Goal: Navigation & Orientation: Understand site structure

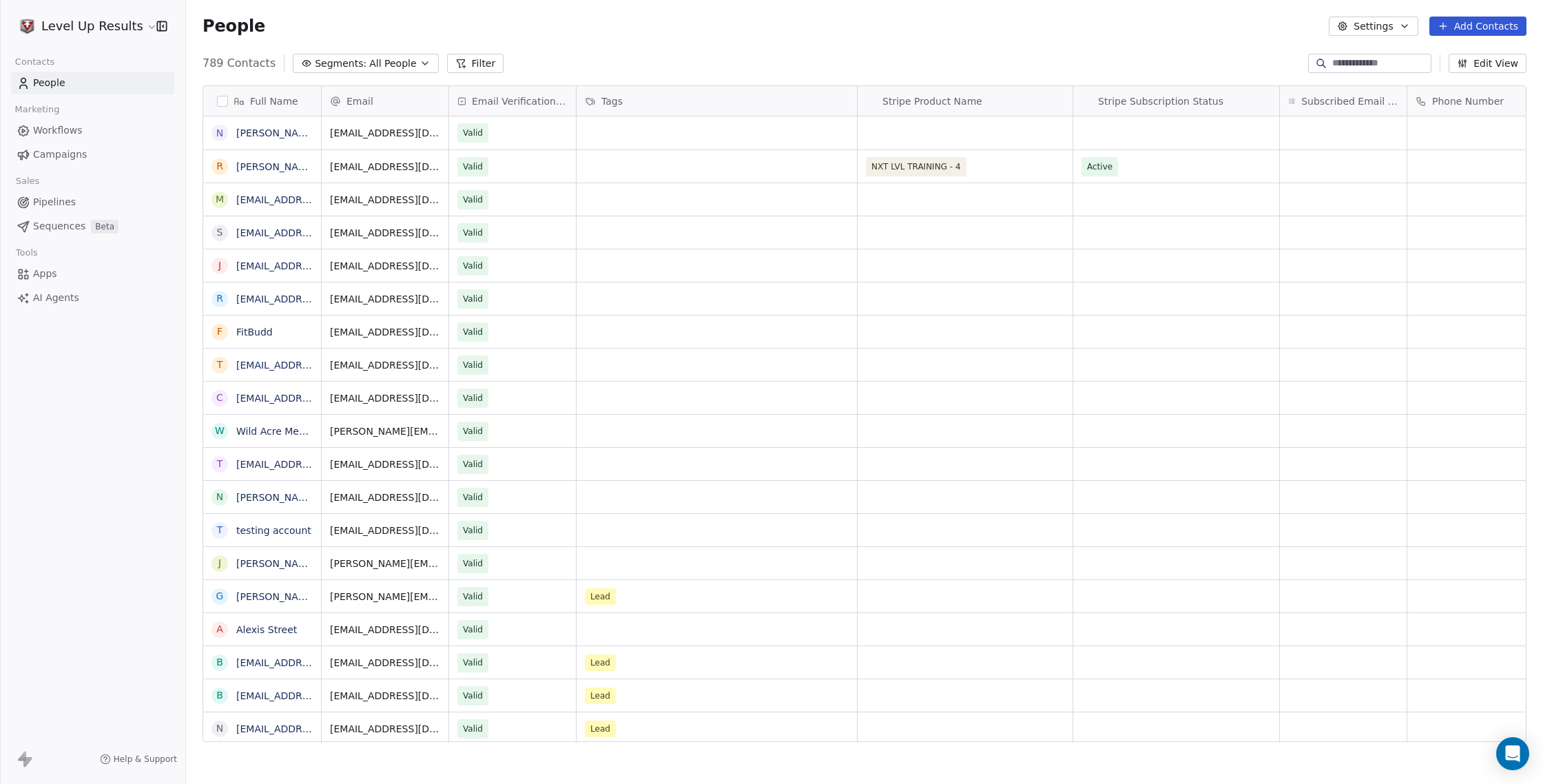
scroll to position [689, 1357]
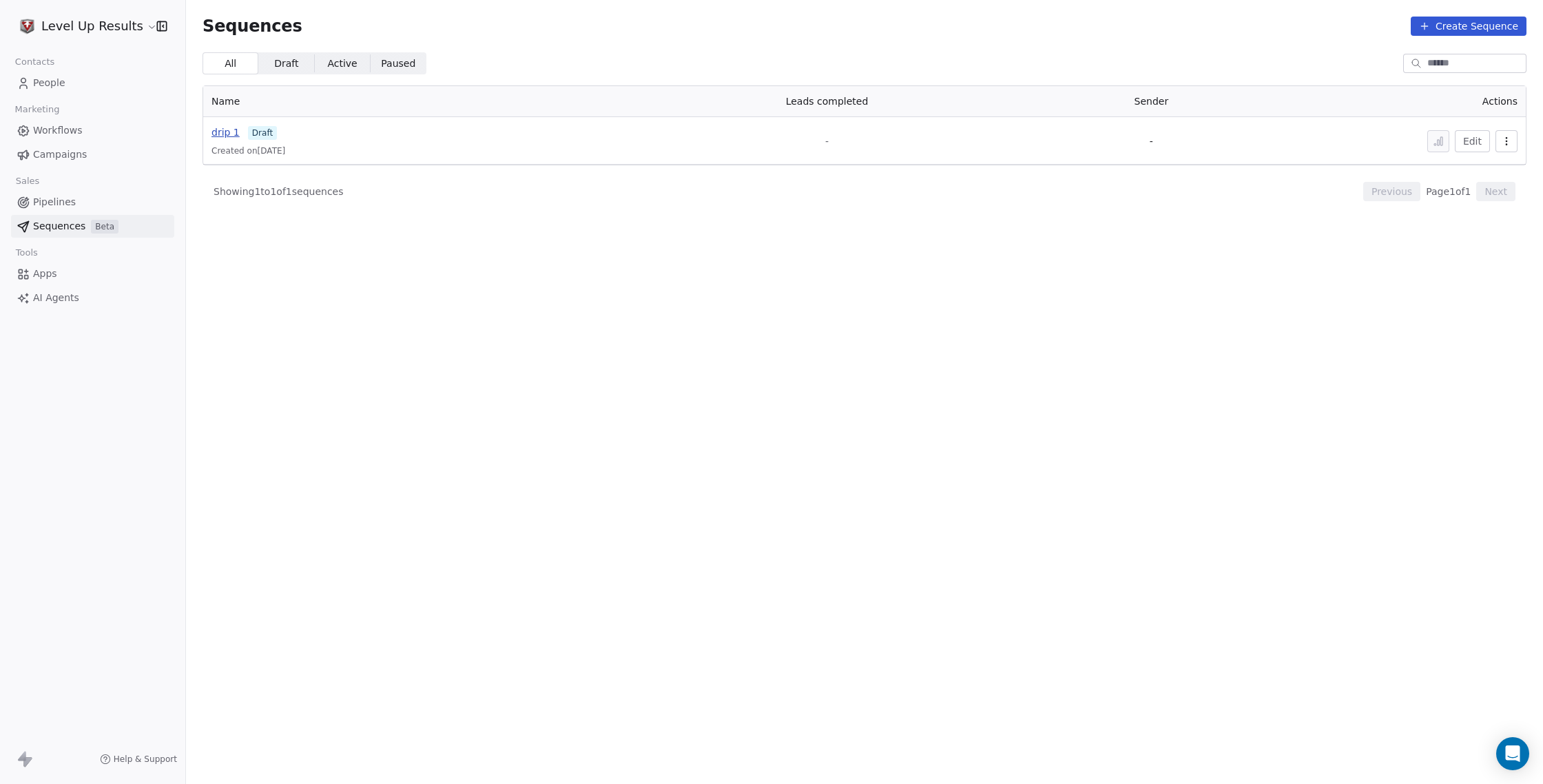
click at [226, 132] on span "drip 1" at bounding box center [226, 132] width 28 height 11
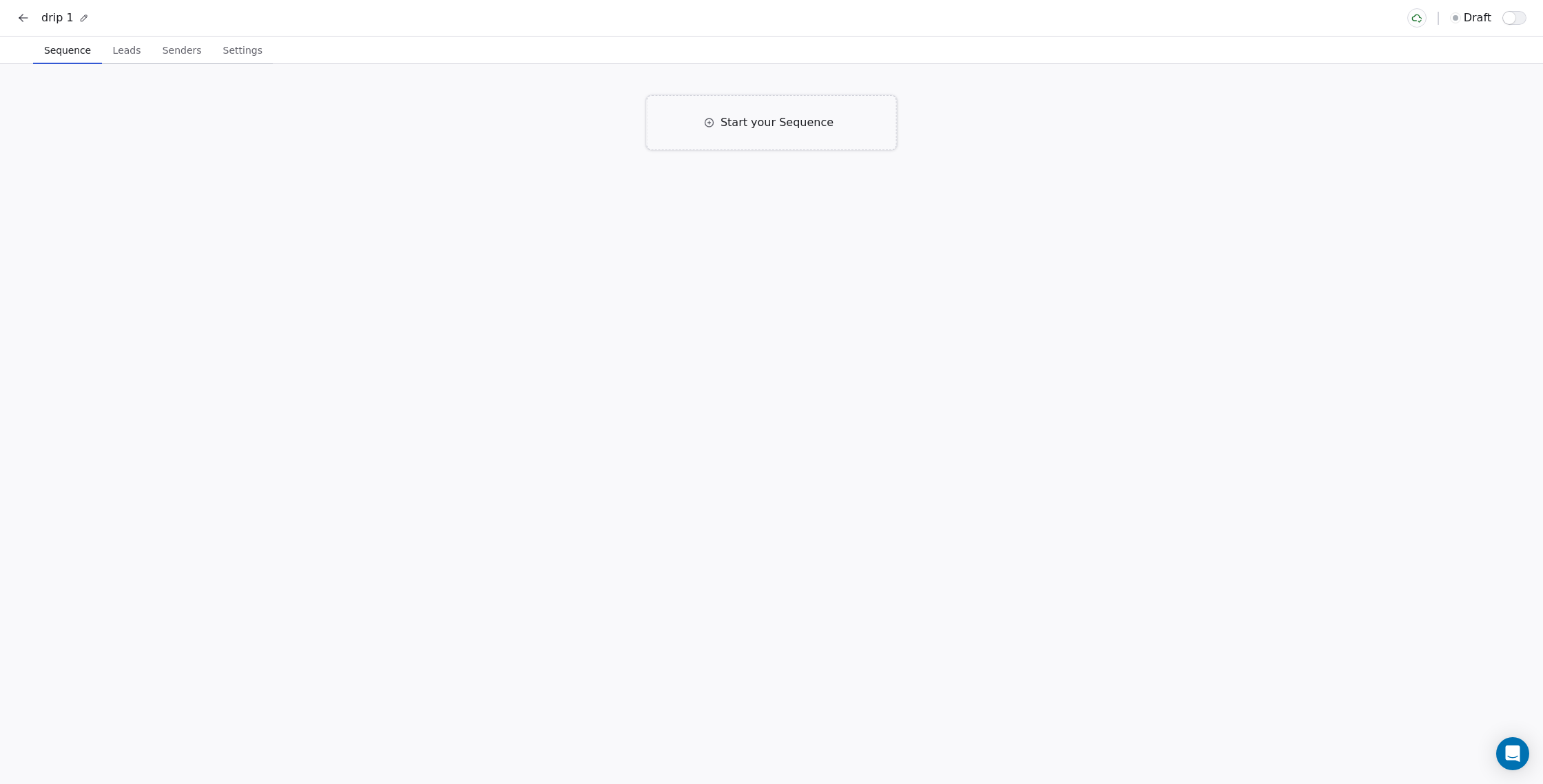
click at [808, 126] on span "Start your Sequence" at bounding box center [776, 123] width 113 height 17
click at [771, 271] on div at bounding box center [771, 271] width 17 height 17
click at [976, 318] on icon "button" at bounding box center [975, 321] width 11 height 11
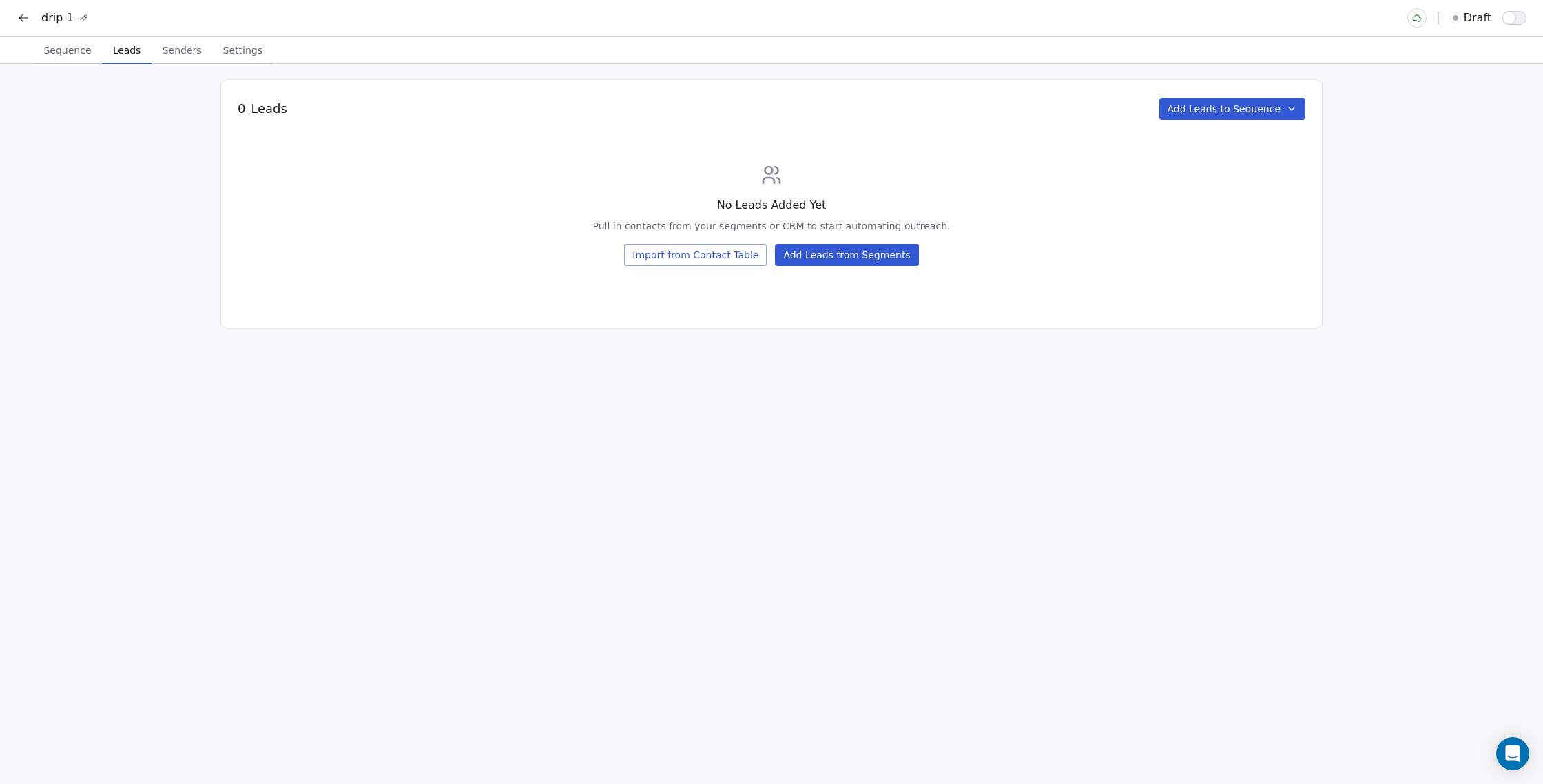
click at [119, 53] on span "Leads" at bounding box center [126, 51] width 38 height 20
click at [738, 257] on button "Import from Contact Table" at bounding box center [696, 255] width 143 height 22
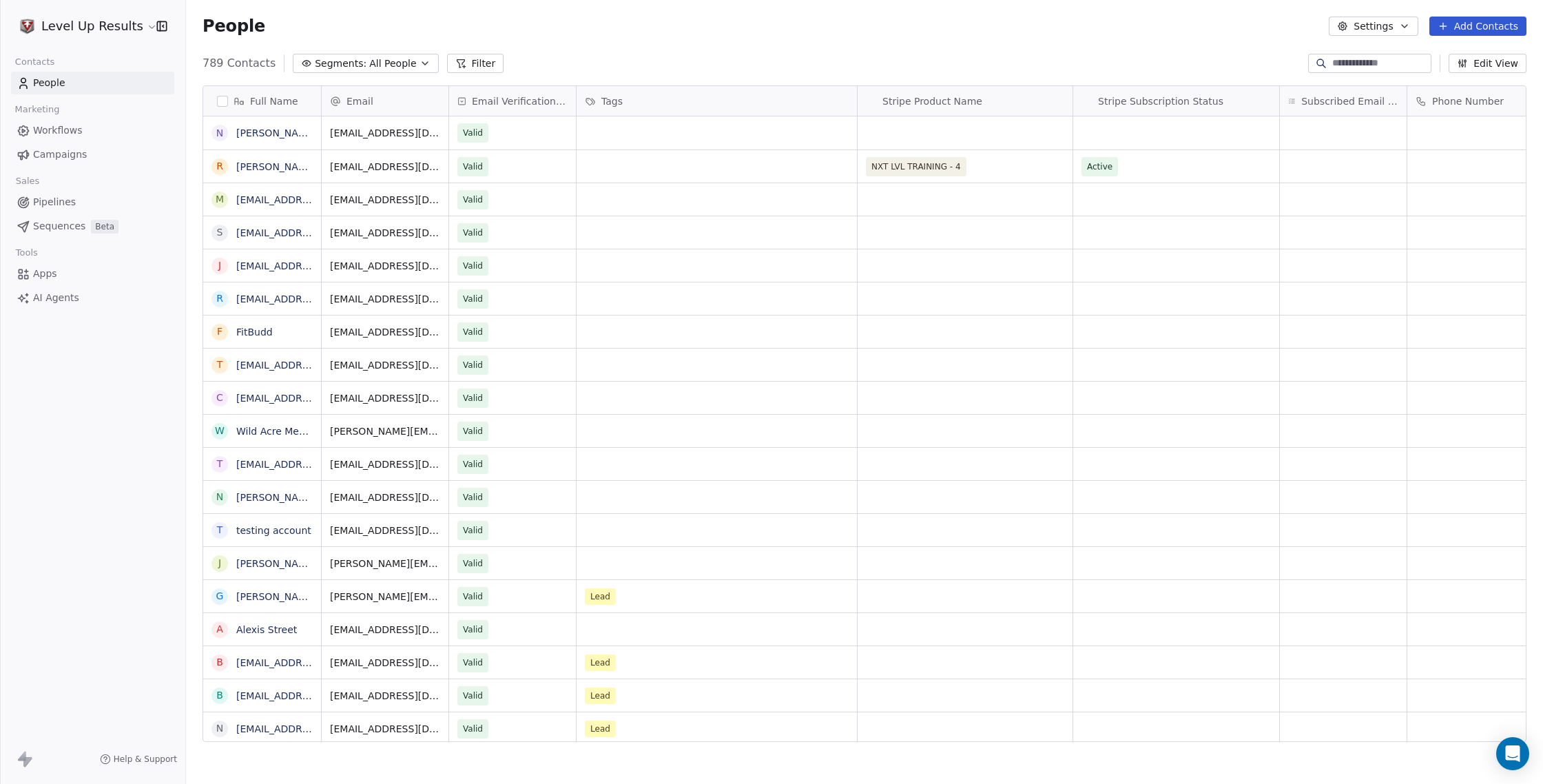
scroll to position [689, 1357]
click at [49, 228] on span "Sequences" at bounding box center [59, 226] width 52 height 14
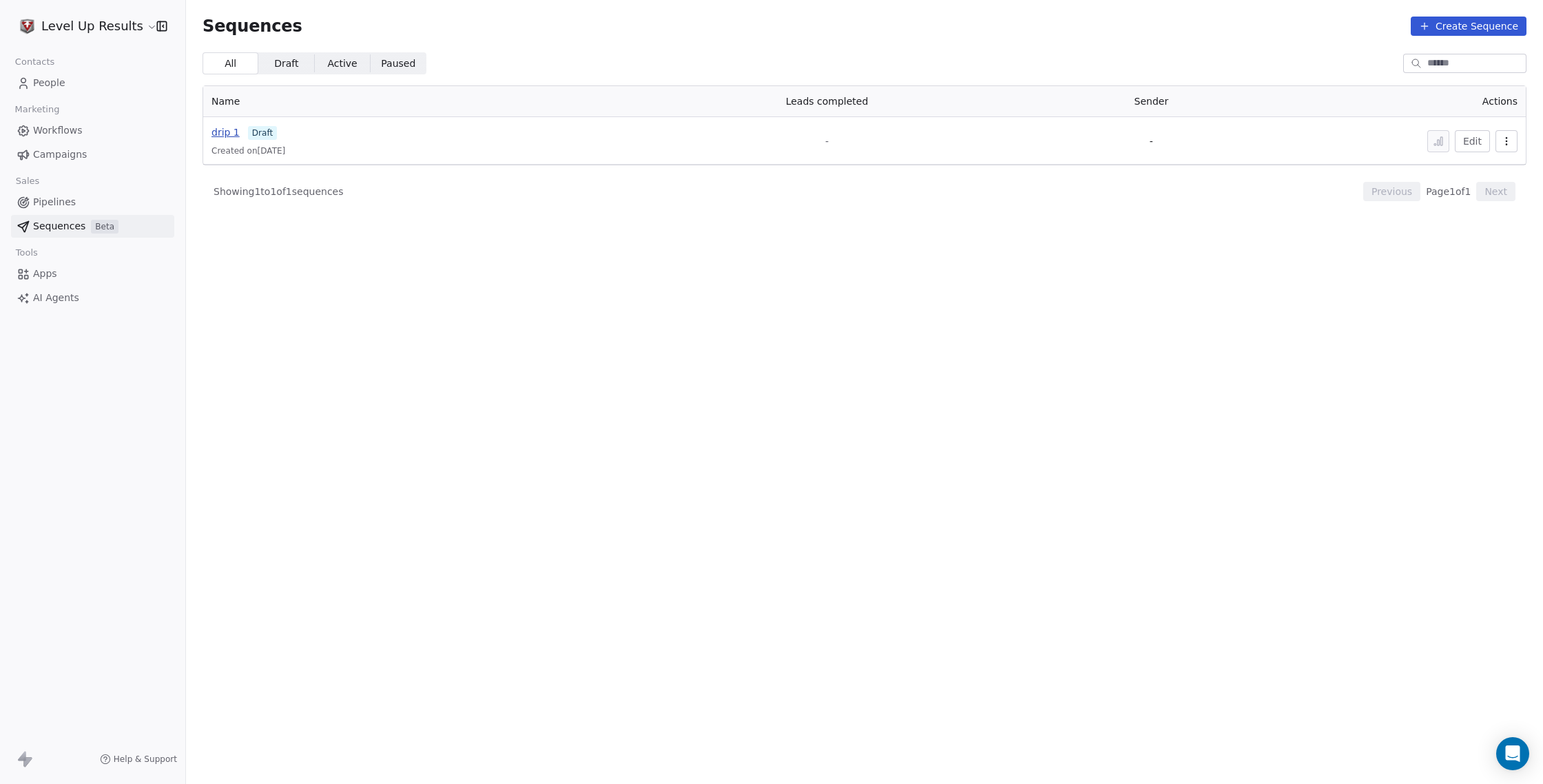
click at [223, 133] on span "drip 1" at bounding box center [226, 132] width 28 height 11
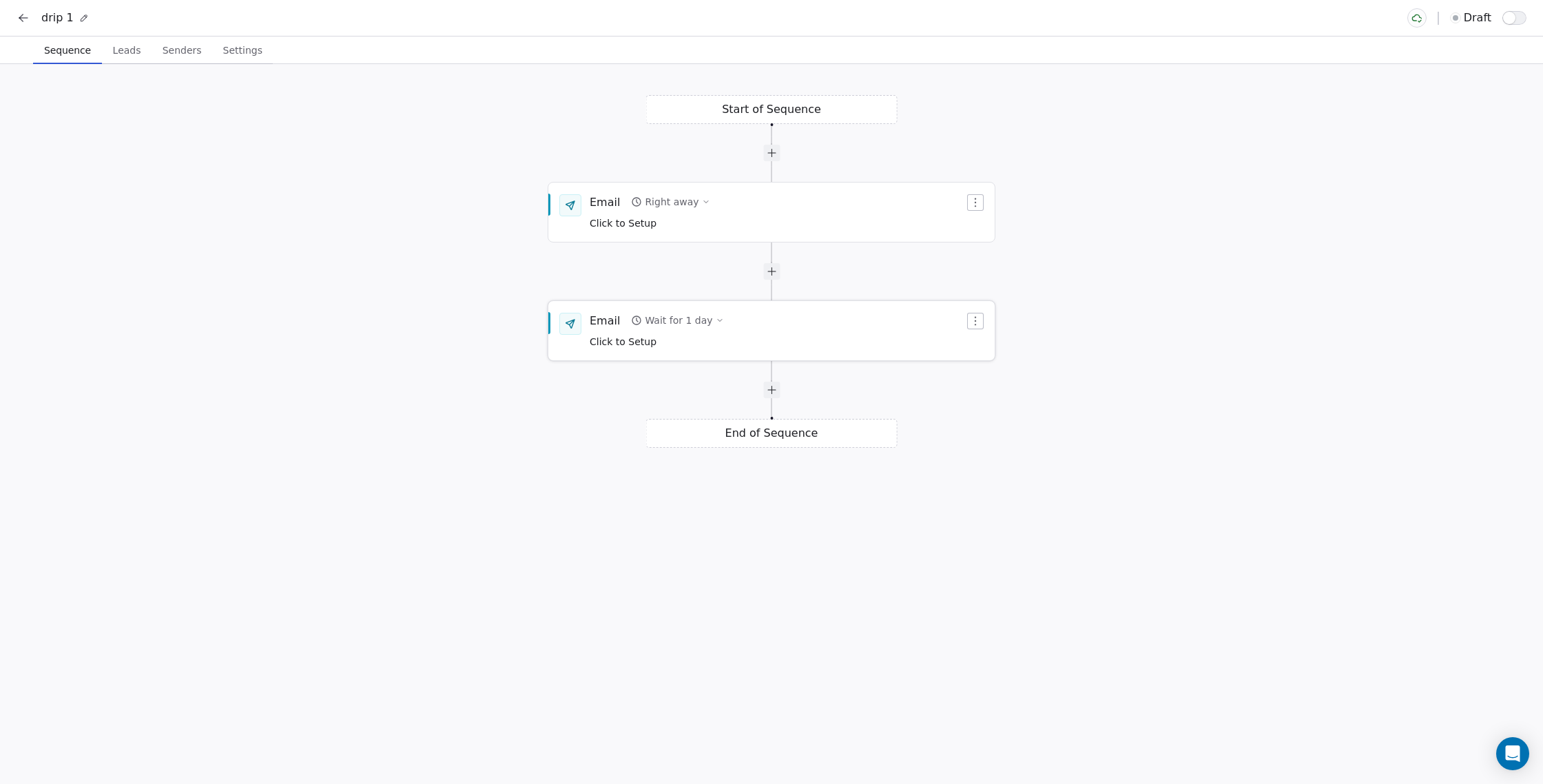
click at [974, 321] on icon "button" at bounding box center [975, 321] width 2 height 9
drag, startPoint x: 1037, startPoint y: 255, endPoint x: 1026, endPoint y: 264, distance: 14.2
click at [1033, 259] on html "drip 1 draft Sequence Sequence Leads Leads Senders Senders Settings Settings St…" at bounding box center [771, 392] width 1543 height 784
click at [21, 19] on icon at bounding box center [24, 18] width 14 height 14
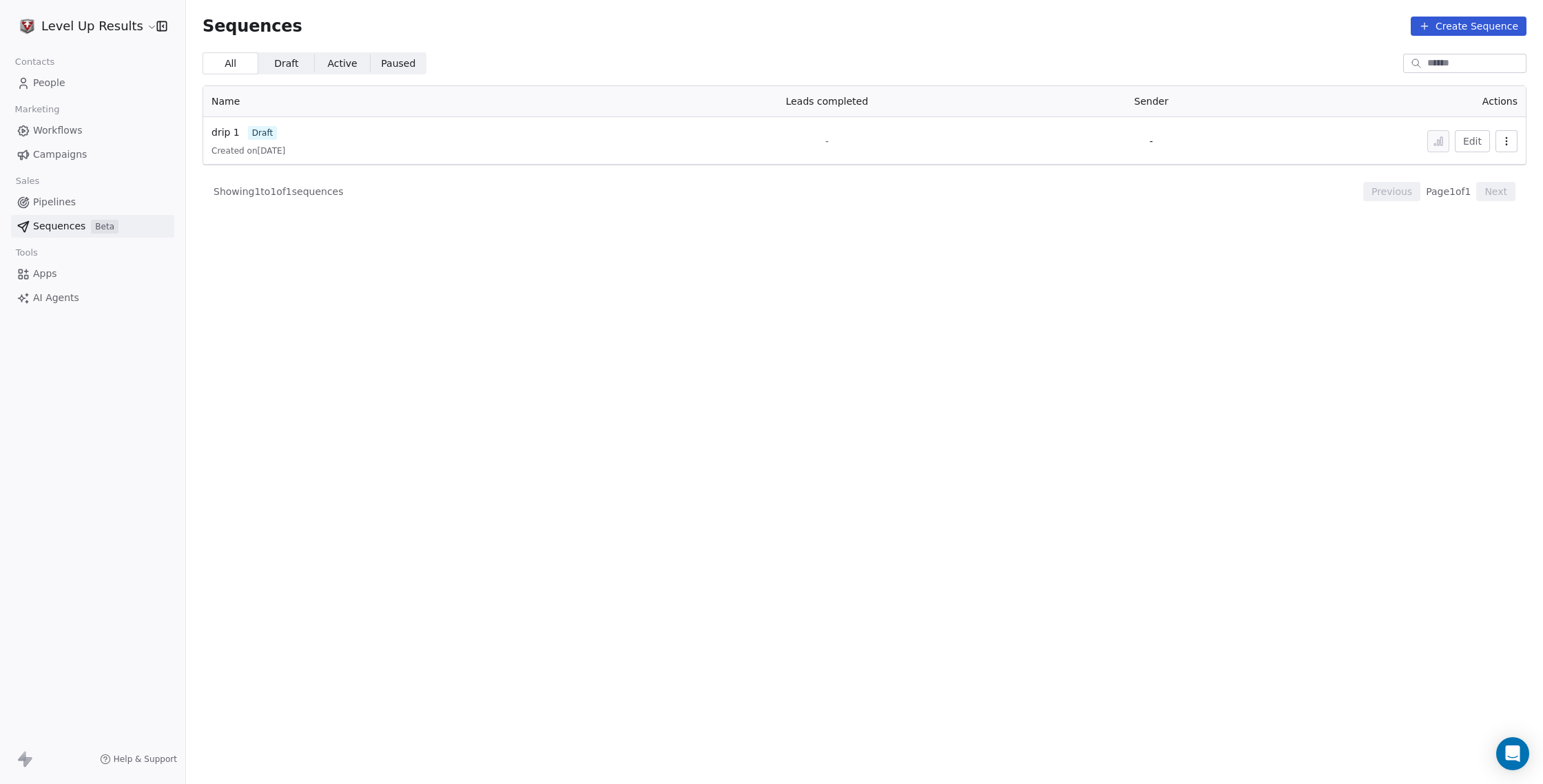
click at [60, 201] on span "Pipelines" at bounding box center [54, 202] width 43 height 14
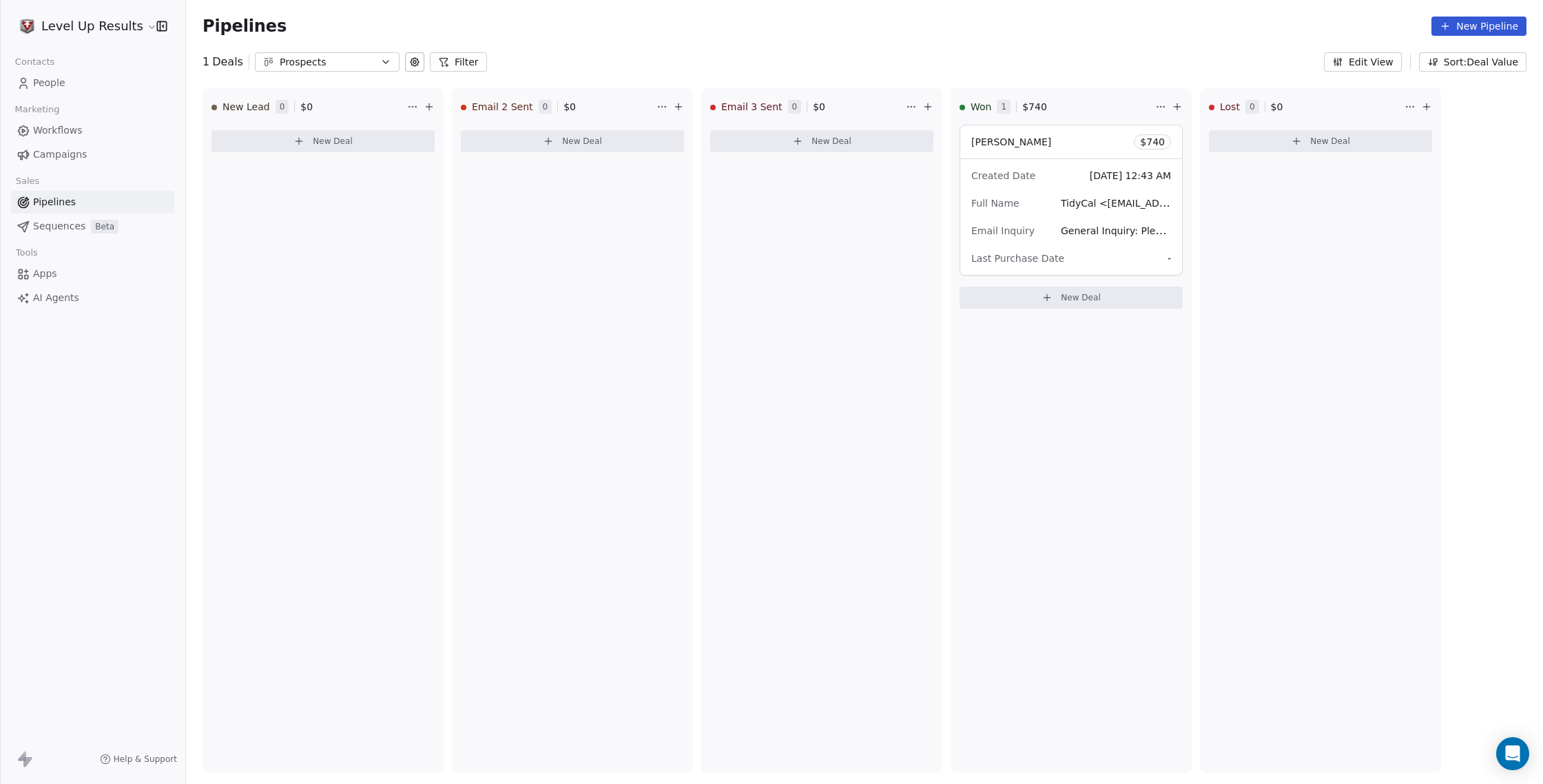
click at [405, 66] on button at bounding box center [415, 62] width 20 height 20
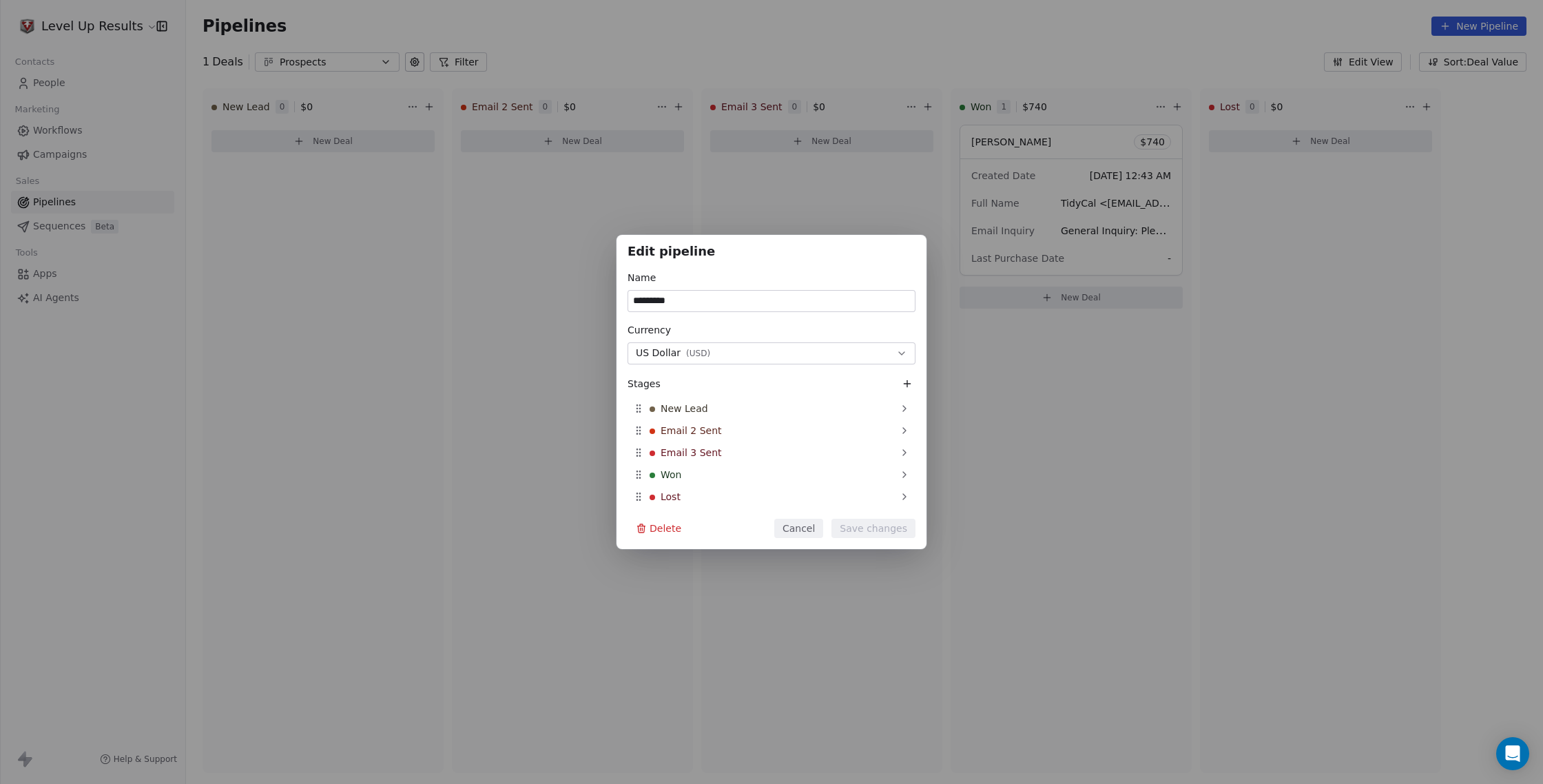
click at [797, 524] on button "Cancel" at bounding box center [799, 528] width 49 height 20
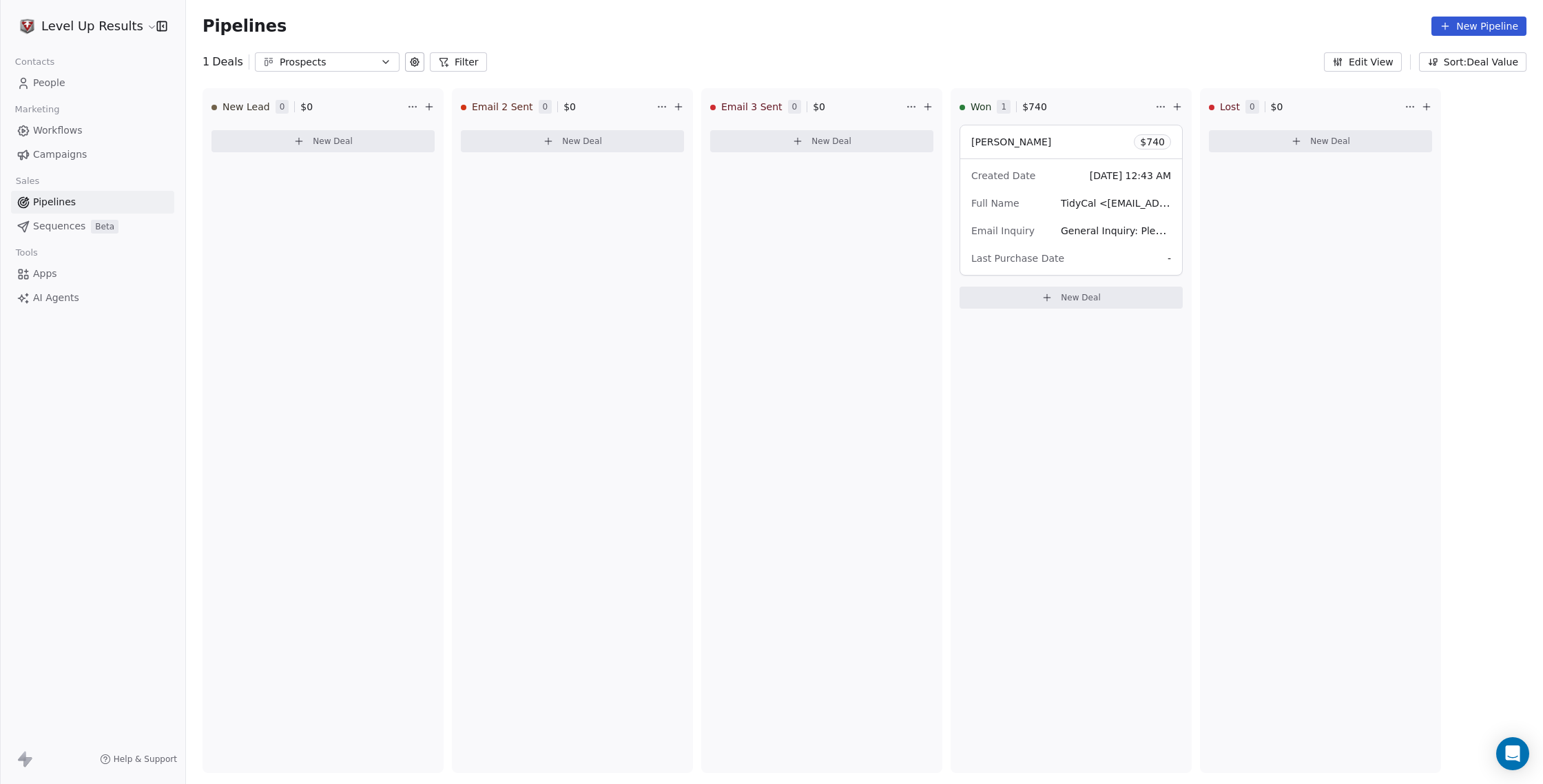
click at [1359, 63] on button "Edit View" at bounding box center [1364, 62] width 78 height 20
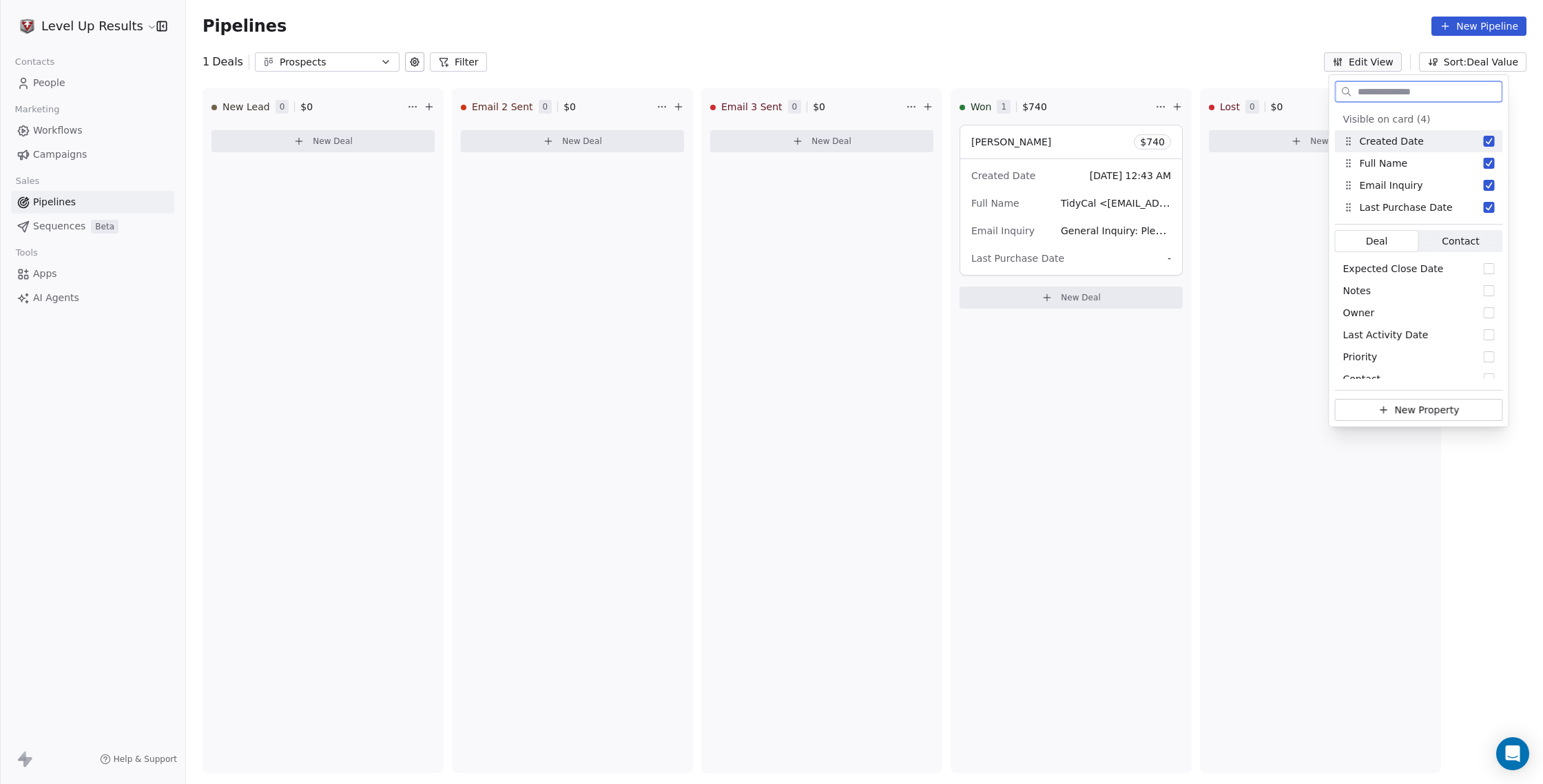
click at [1359, 63] on button "Edit View" at bounding box center [1364, 62] width 78 height 20
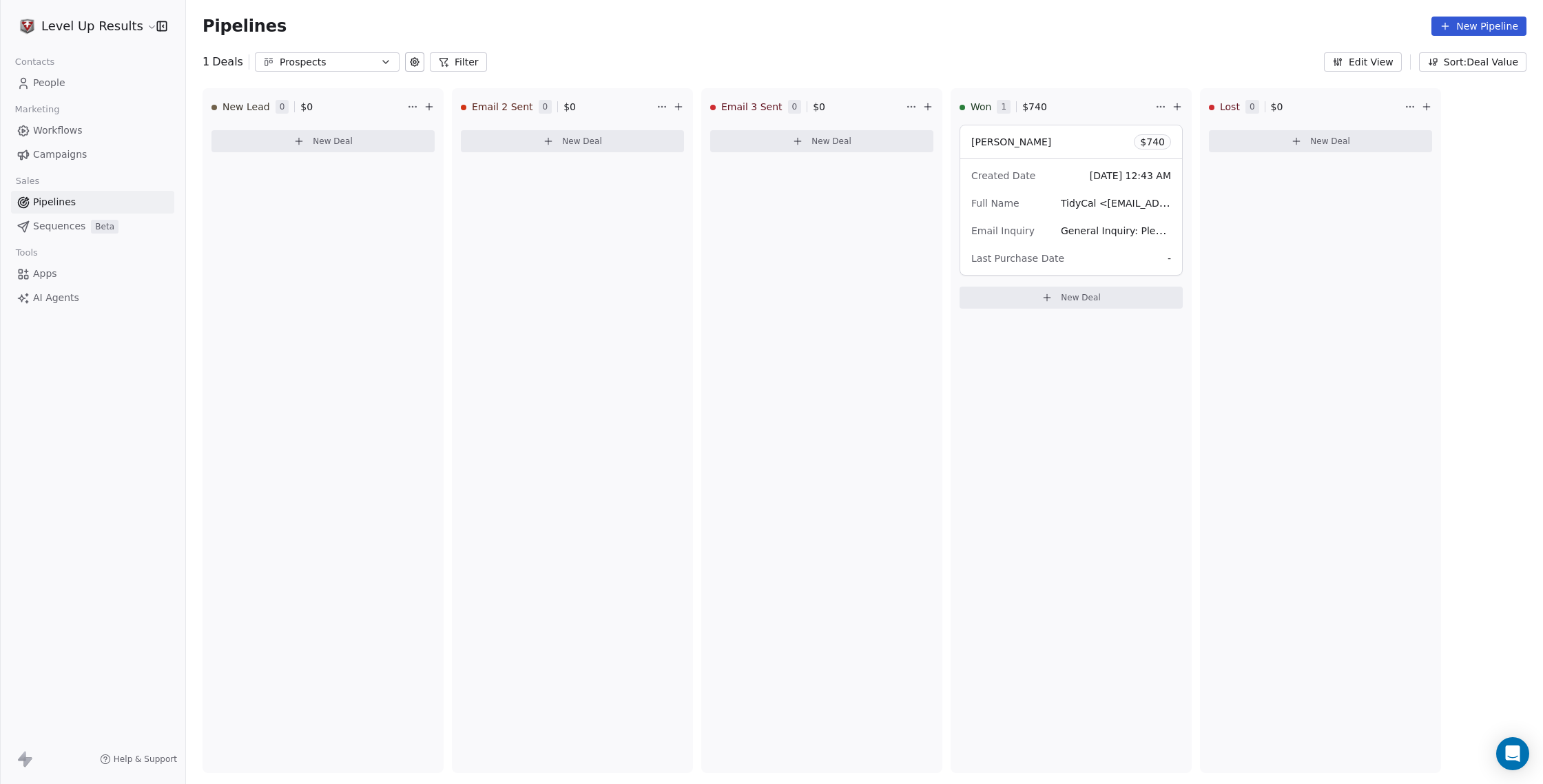
click at [365, 59] on div "Prospects" at bounding box center [327, 62] width 95 height 14
click at [365, 59] on html "Level Up Results Contacts People Marketing Workflows Campaigns Sales Pipelines …" at bounding box center [771, 392] width 1543 height 784
click at [411, 60] on icon at bounding box center [415, 62] width 11 height 11
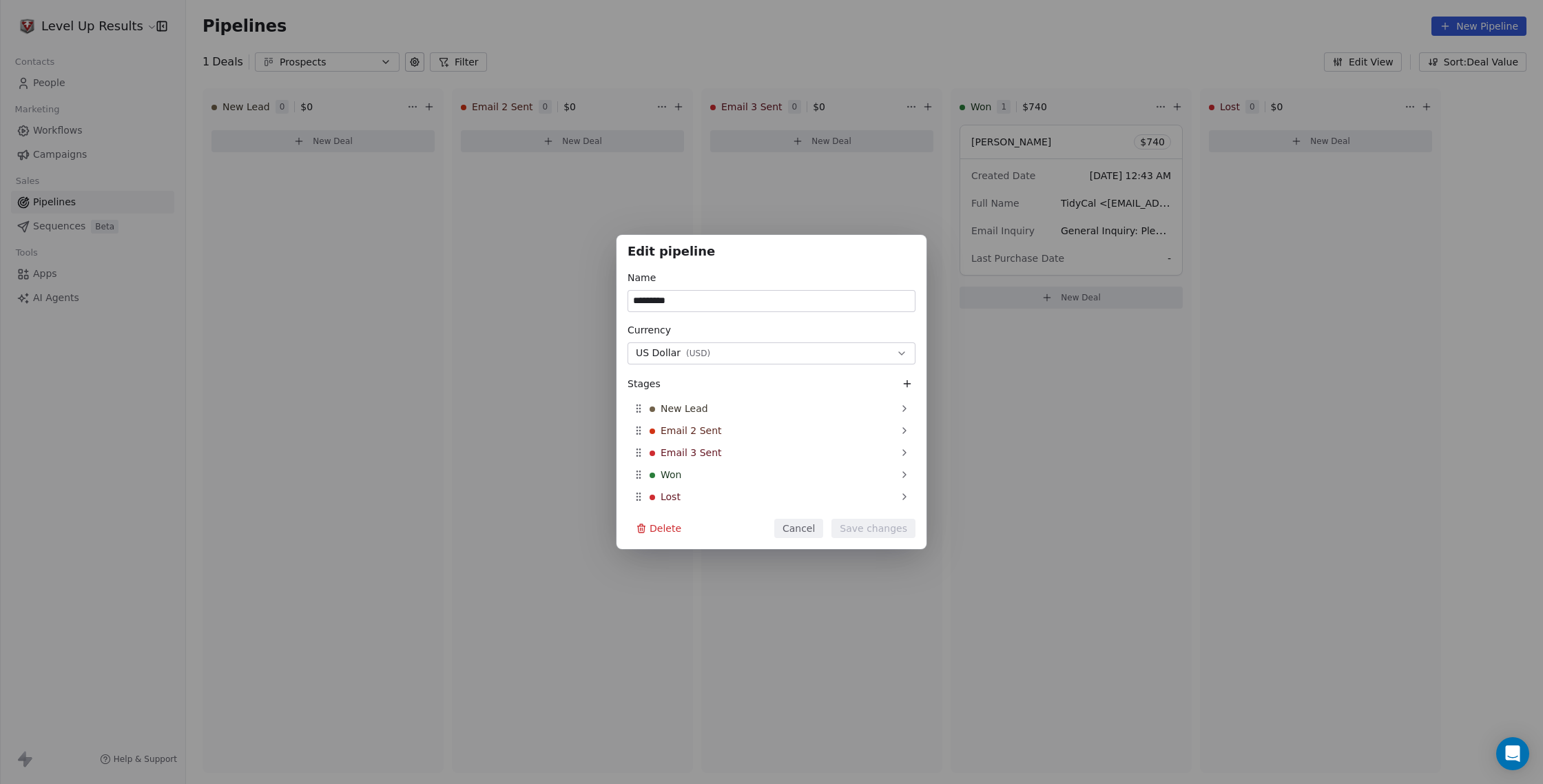
click at [411, 60] on div "Edit pipeline Name ********* Currency US Dollar ( USD ) Stages New Lead Email 2…" at bounding box center [771, 392] width 1543 height 784
click at [809, 524] on button "Cancel" at bounding box center [799, 528] width 49 height 20
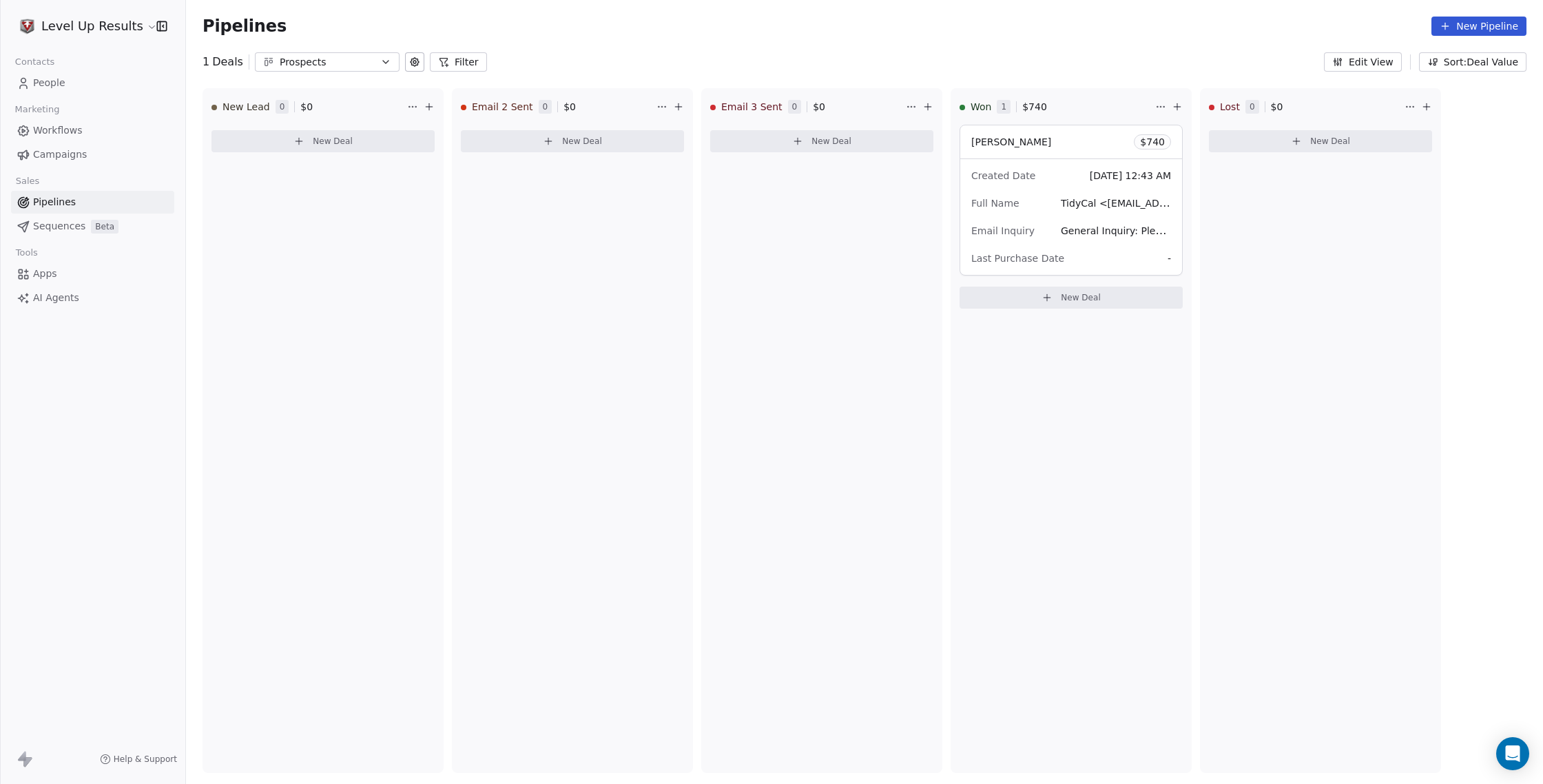
click at [821, 488] on div "Email 3 Sent 0 $ 0 New Deal" at bounding box center [822, 430] width 241 height 685
click at [48, 132] on span "Workflows" at bounding box center [58, 131] width 50 height 14
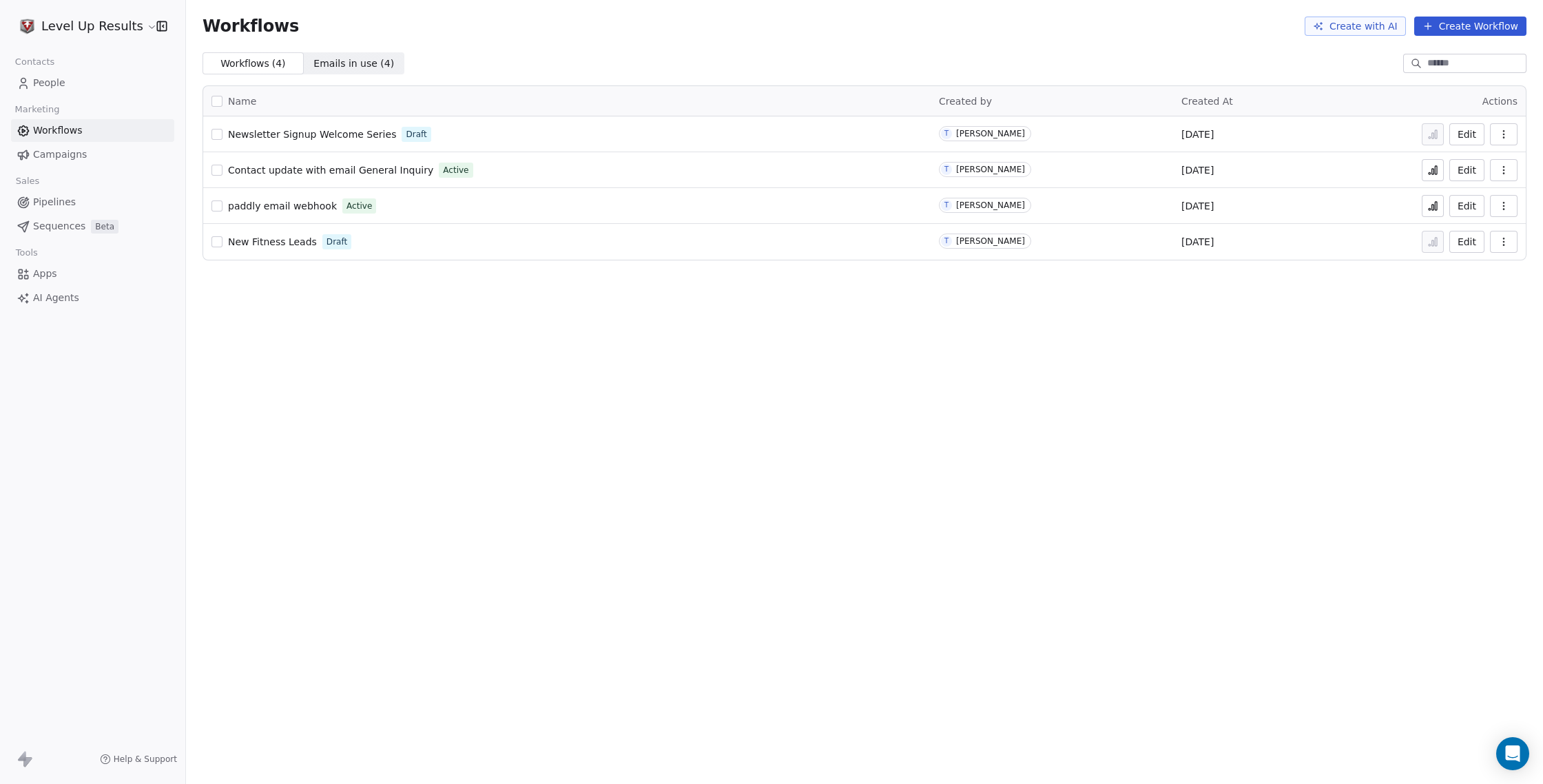
click at [307, 133] on span "Newsletter Signup Welcome Series" at bounding box center [312, 134] width 168 height 11
click at [40, 154] on span "Campaigns" at bounding box center [60, 154] width 53 height 14
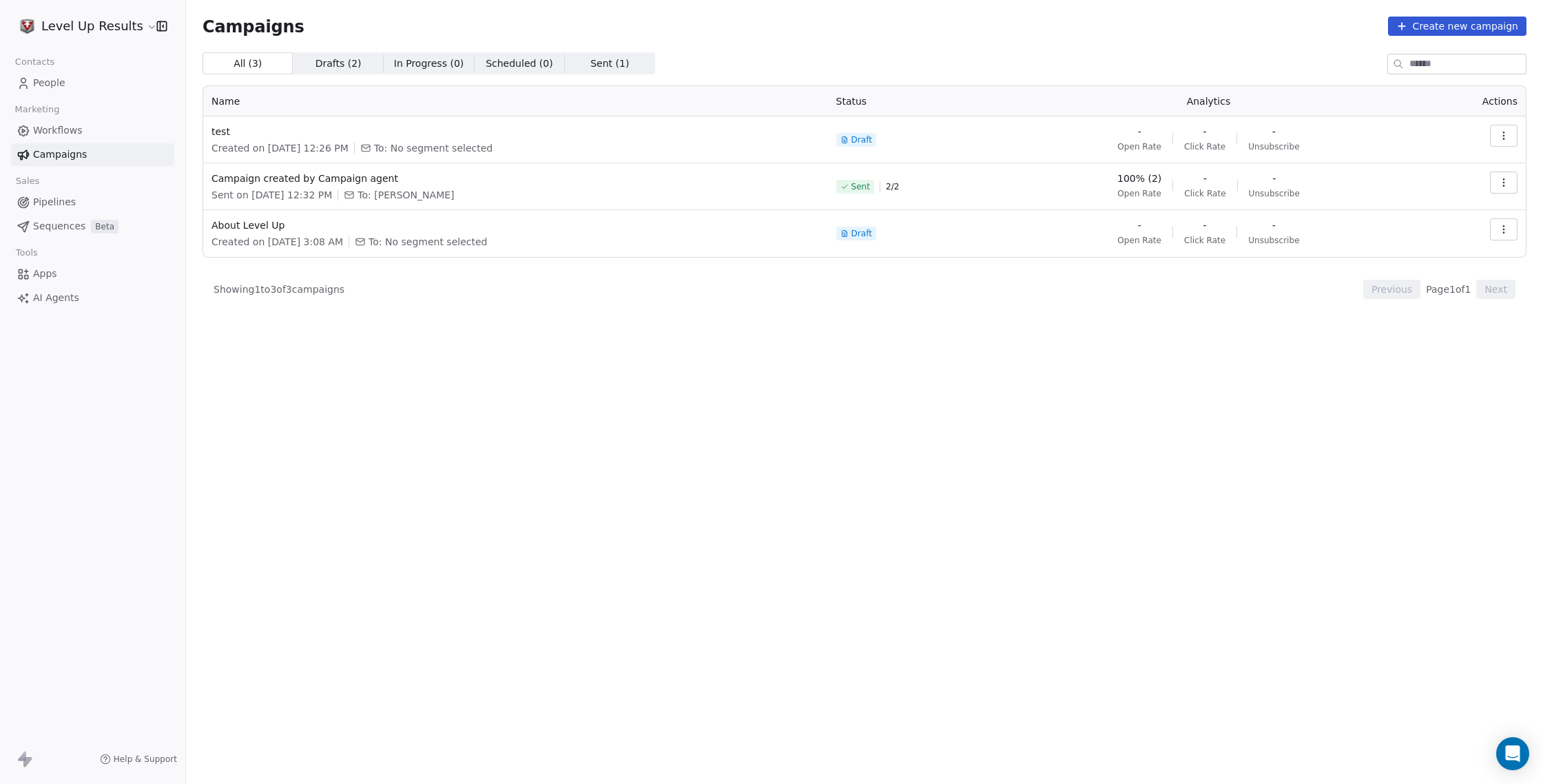
click at [51, 275] on span "Apps" at bounding box center [44, 273] width 24 height 14
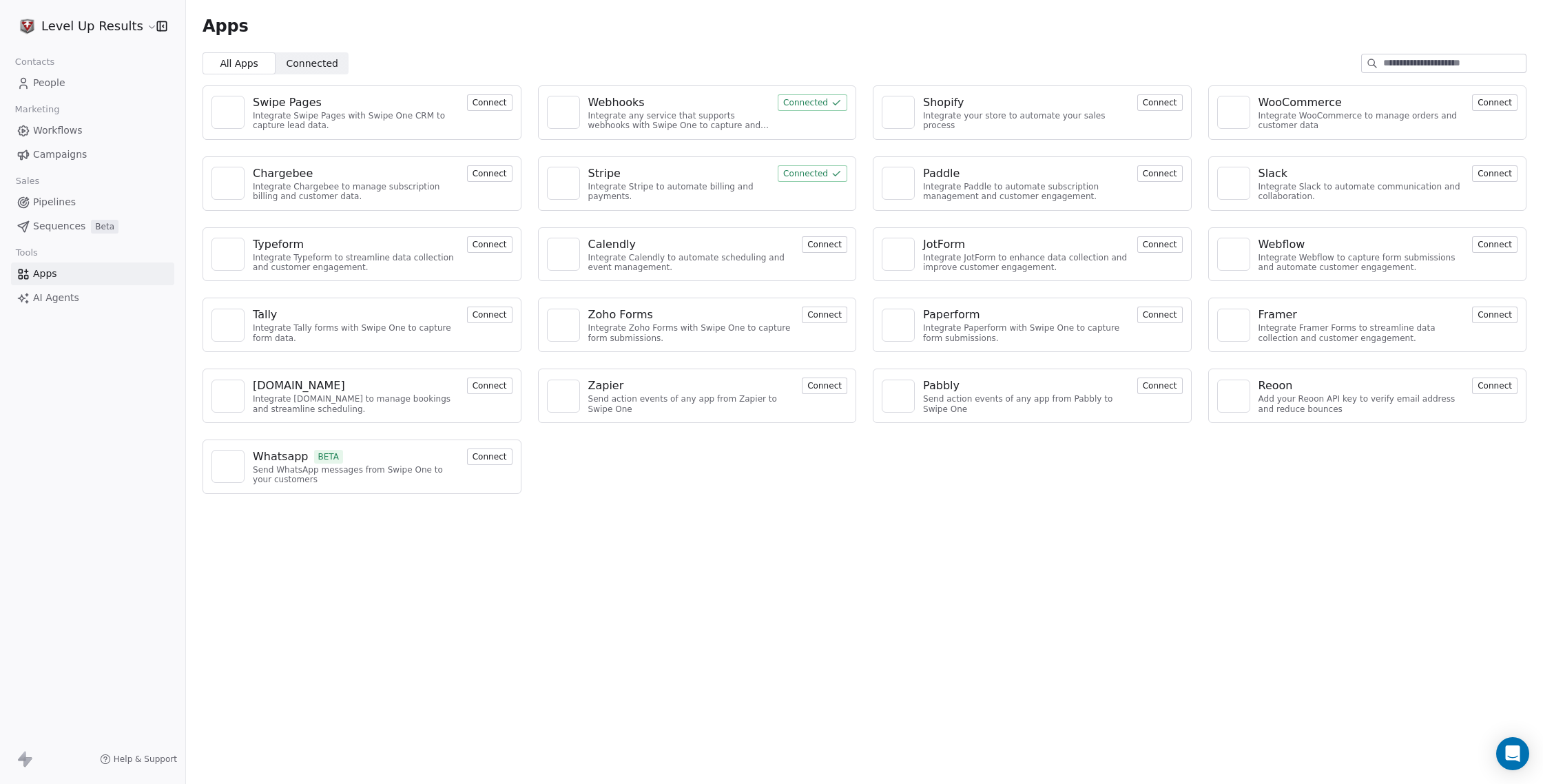
click at [125, 26] on html "Level Up Results Contacts People Marketing Workflows Campaigns Sales Pipelines …" at bounding box center [771, 392] width 1543 height 784
